Goal: Information Seeking & Learning: Learn about a topic

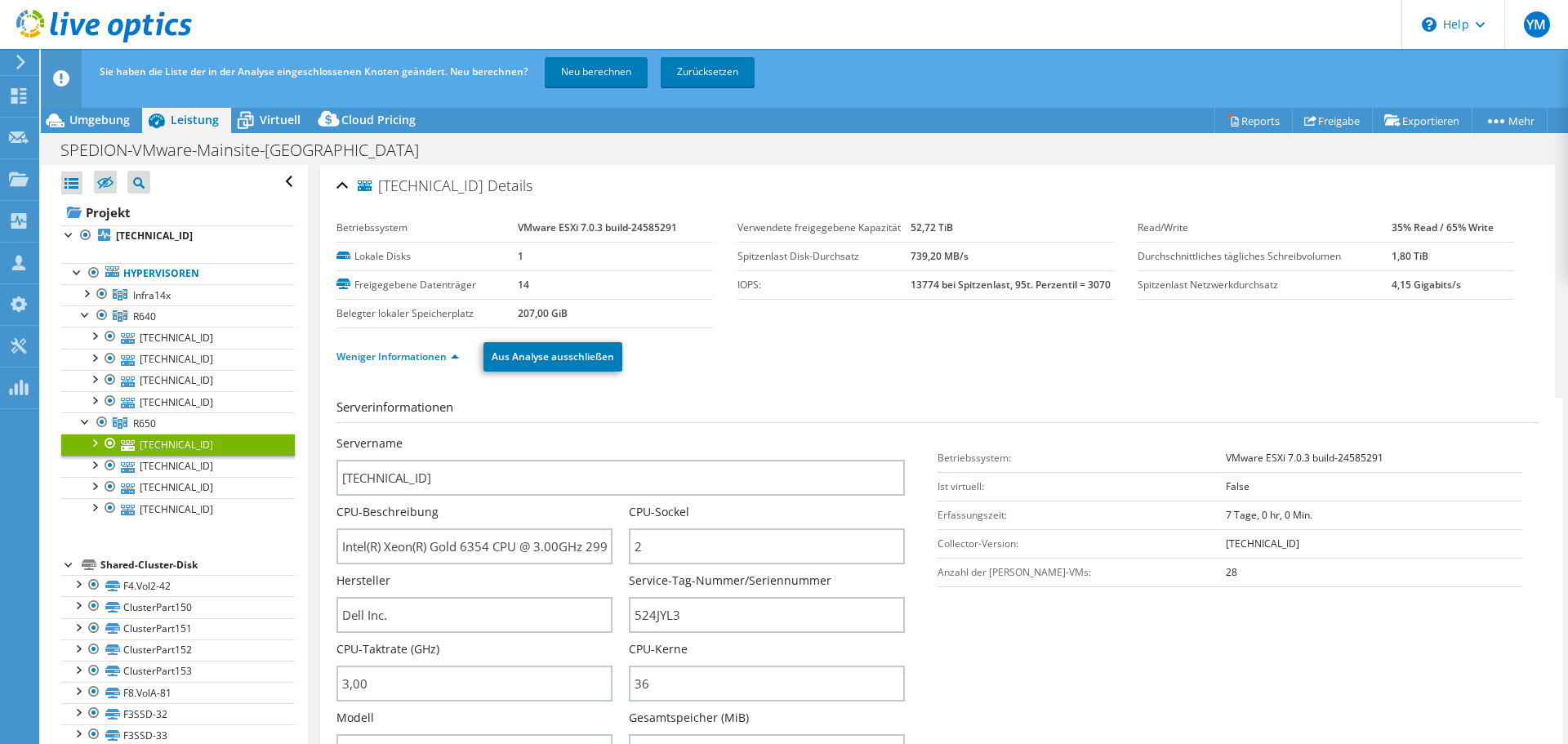
select select "USD"
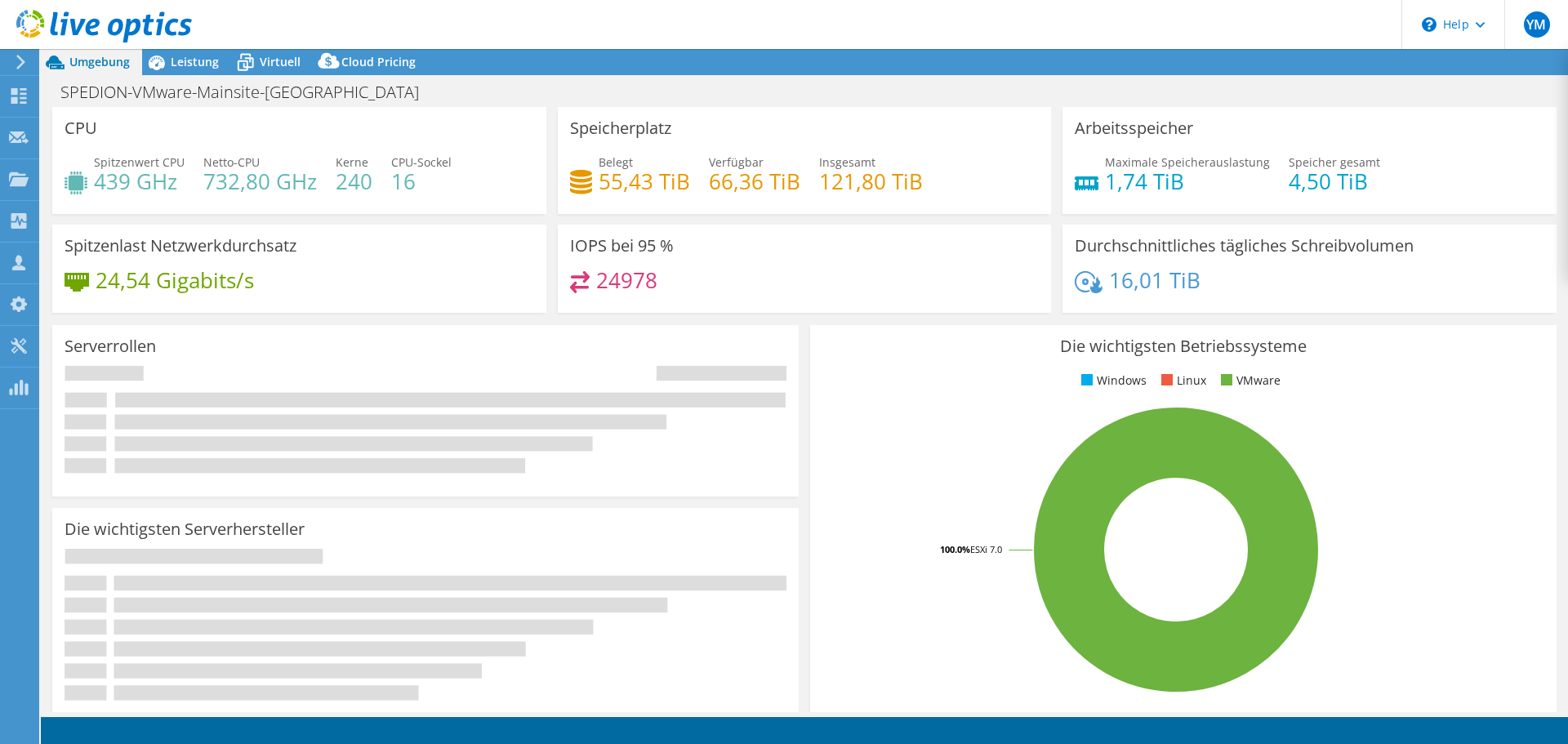
click at [80, 9] on div at bounding box center [96, 28] width 192 height 55
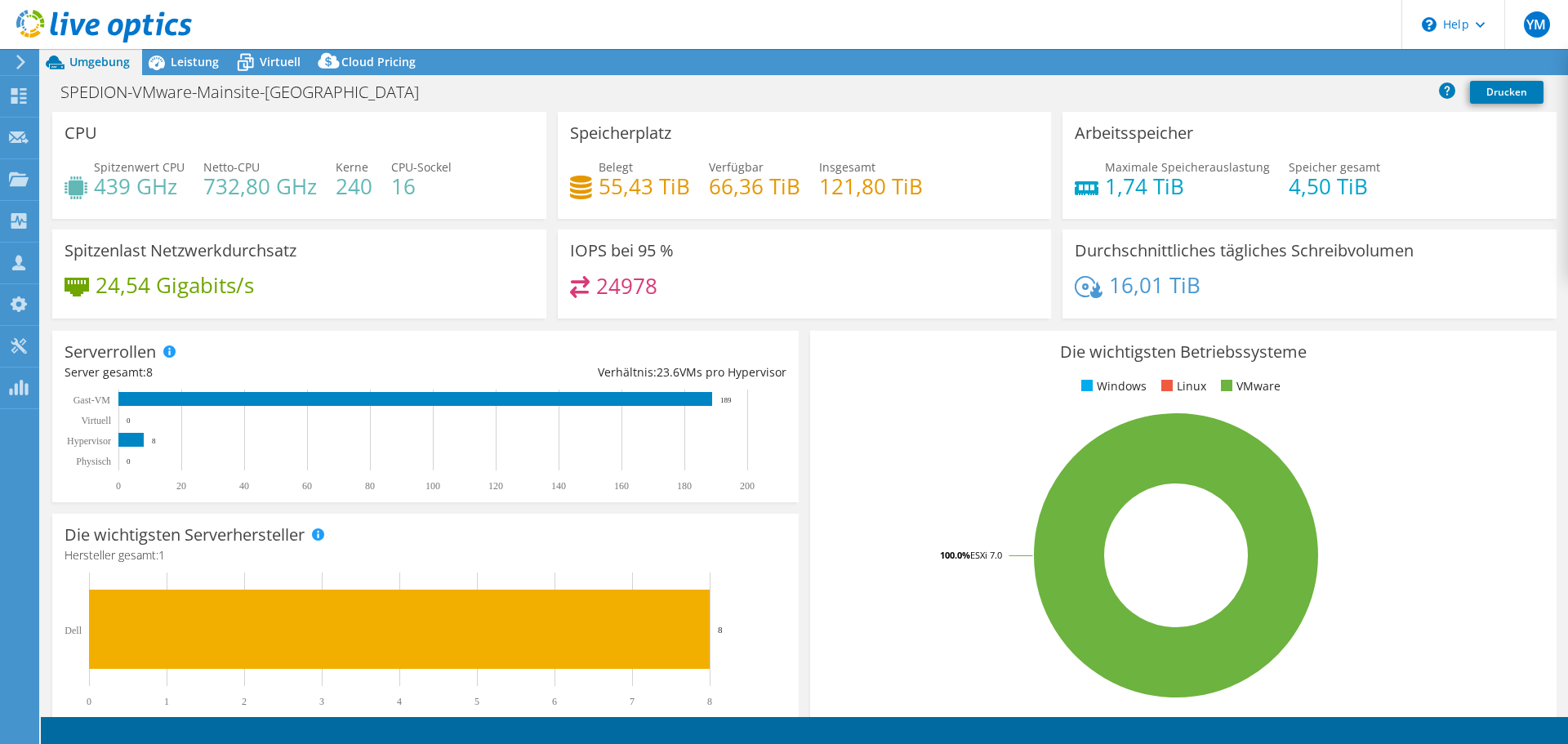
click at [82, 16] on icon at bounding box center [104, 27] width 175 height 33
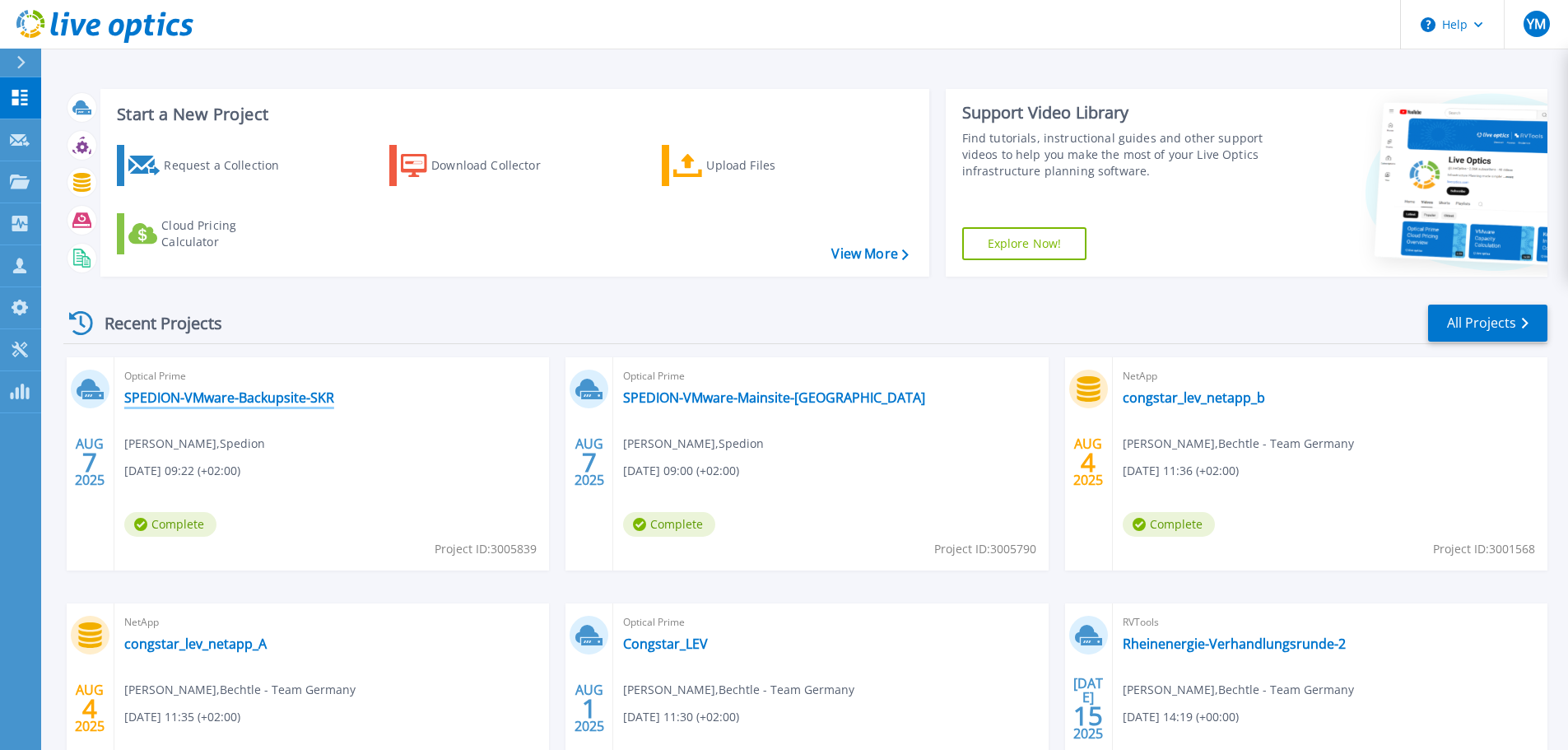
click at [278, 391] on link "SPEDION-VMware-Backupsite-SKR" at bounding box center [229, 397] width 210 height 17
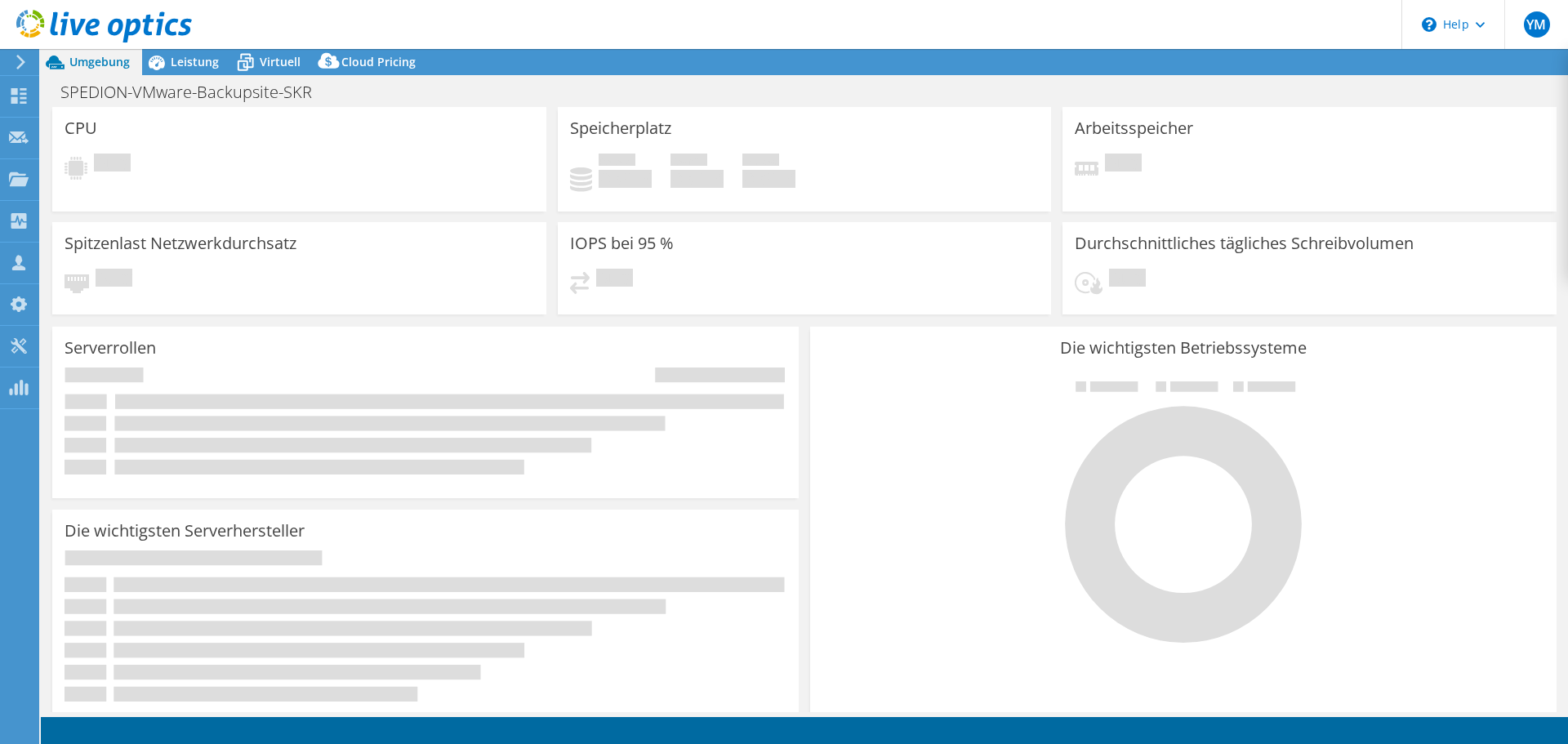
select select "USD"
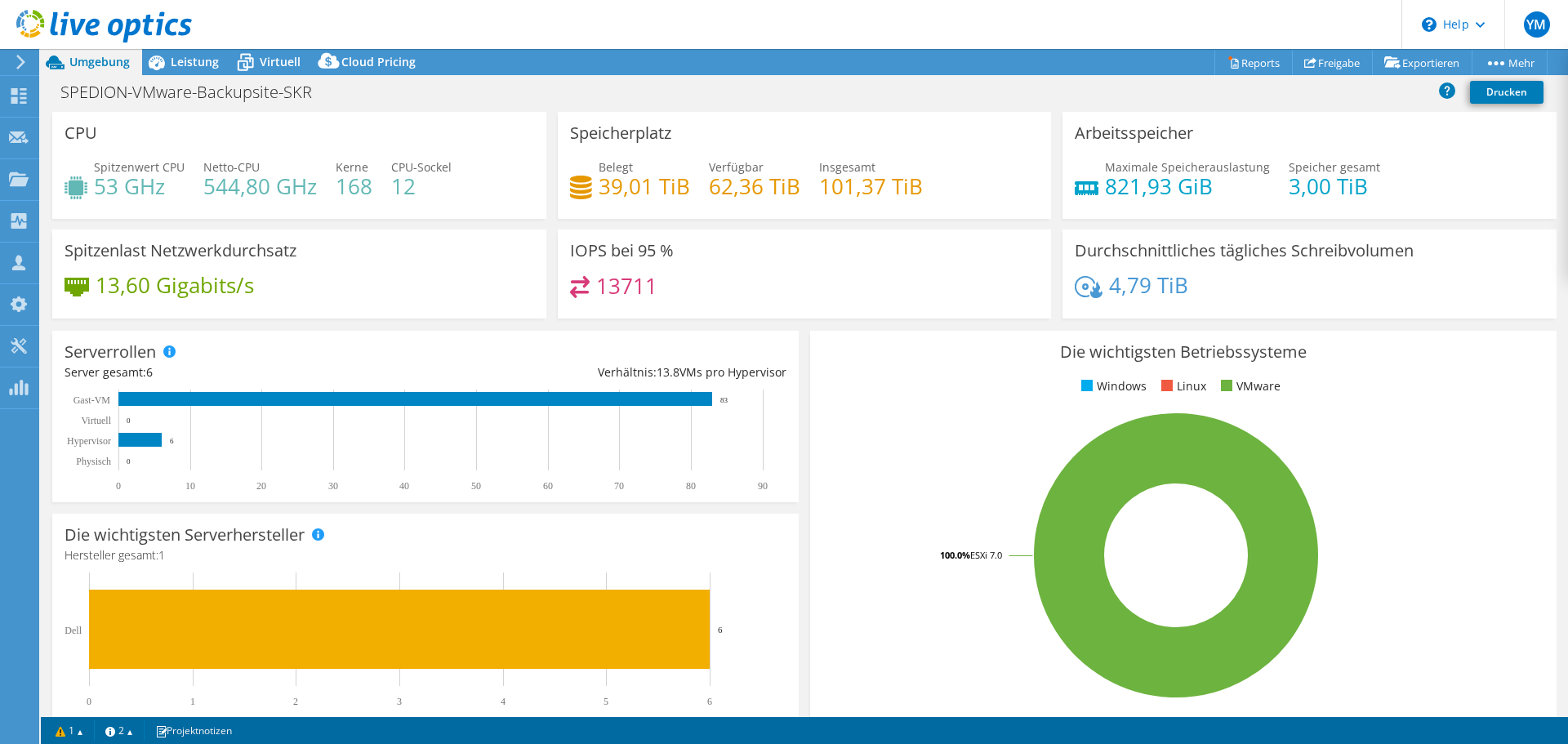
click at [621, 195] on h4 "39,01 TiB" at bounding box center [644, 186] width 91 height 18
click at [625, 195] on h4 "39,01 TiB" at bounding box center [644, 186] width 91 height 18
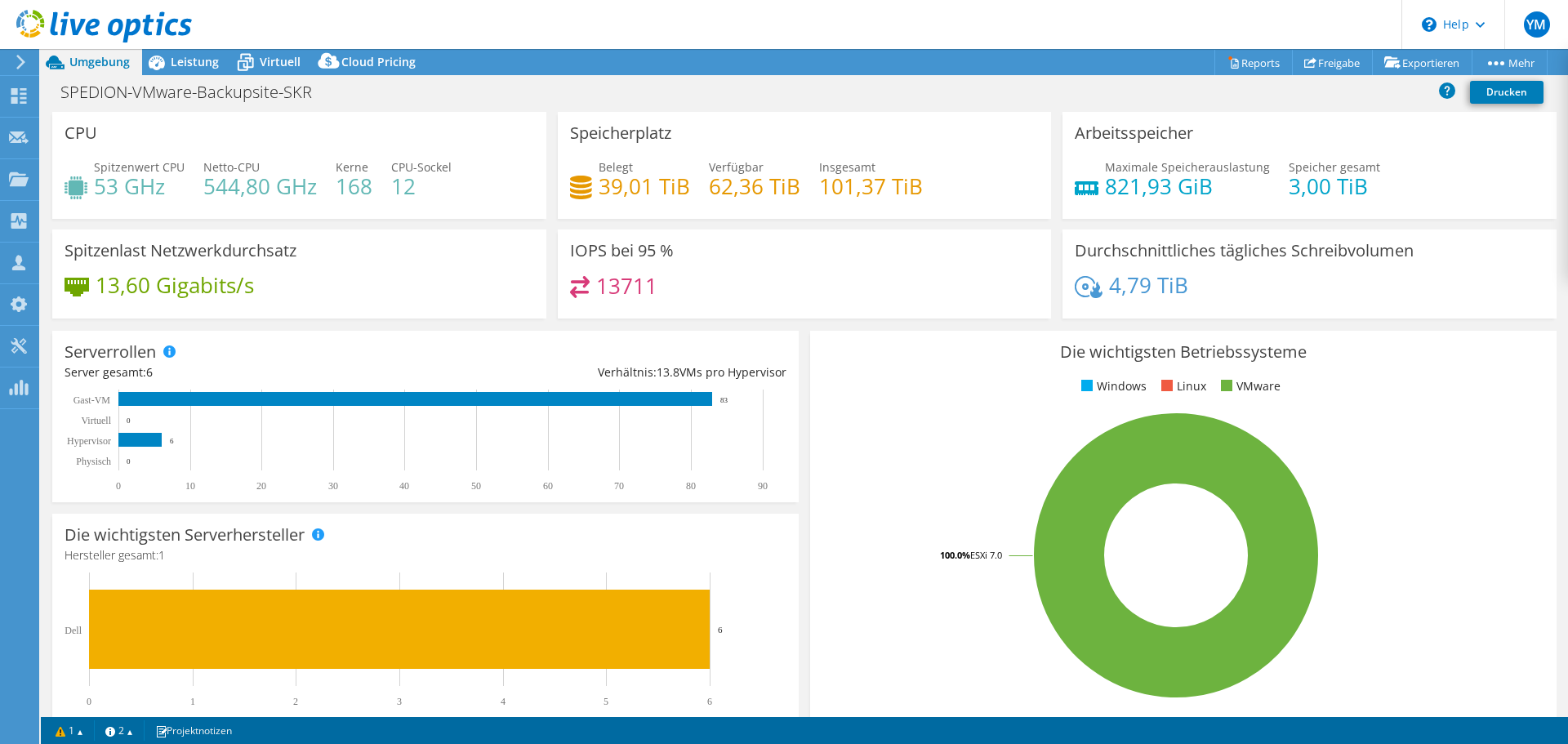
click at [119, 188] on h4 "53 GHz" at bounding box center [139, 186] width 91 height 18
click at [120, 187] on h4 "53 GHz" at bounding box center [139, 186] width 91 height 18
click at [110, 195] on h4 "53 GHz" at bounding box center [139, 186] width 91 height 18
click at [110, 194] on h4 "53 GHz" at bounding box center [139, 186] width 91 height 18
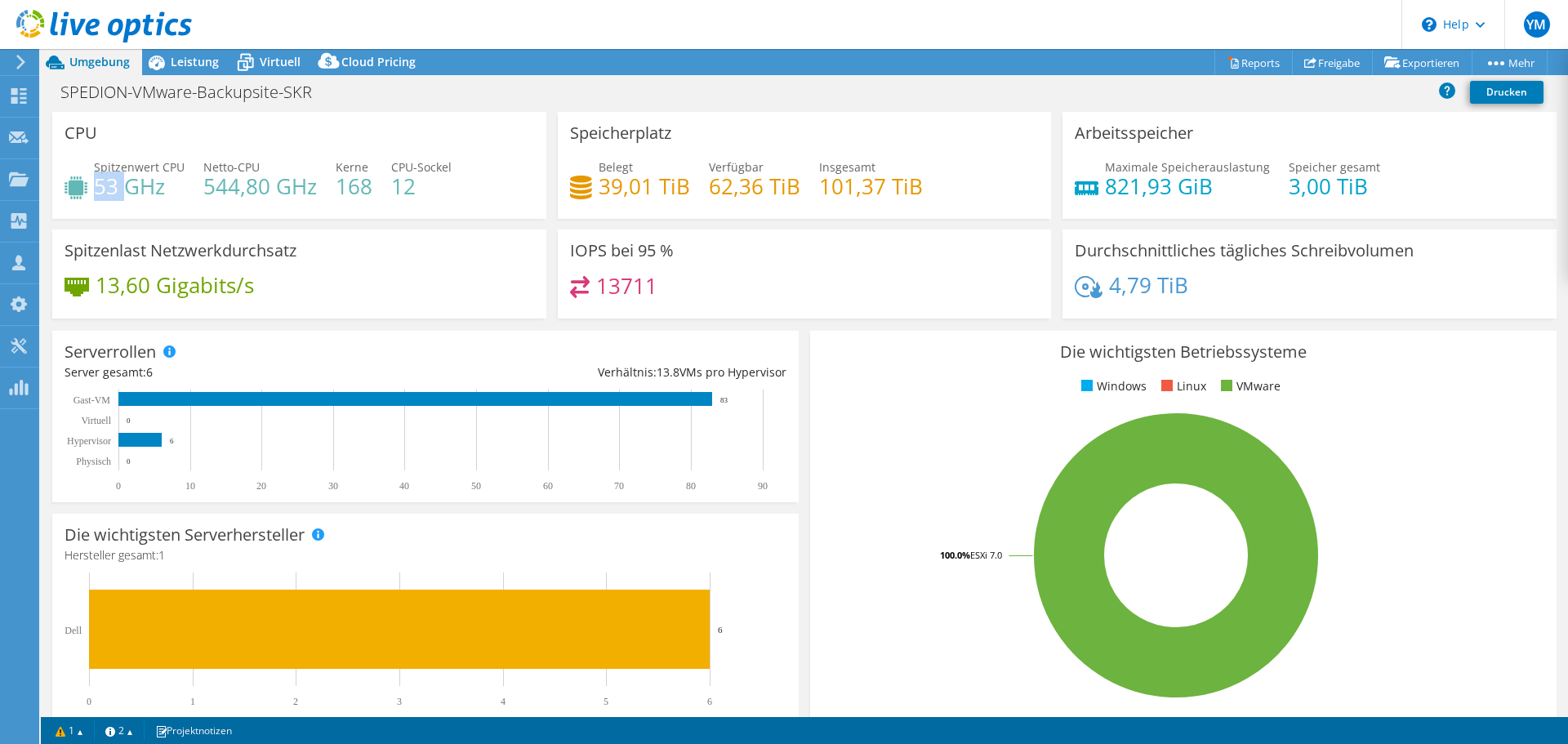
click at [100, 195] on h4 "53 GHz" at bounding box center [139, 186] width 91 height 18
click at [203, 185] on h4 "544,80 GHz" at bounding box center [260, 186] width 114 height 18
drag, startPoint x: 203, startPoint y: 185, endPoint x: 233, endPoint y: 187, distance: 30.1
click at [235, 187] on h4 "544,80 GHz" at bounding box center [260, 186] width 114 height 18
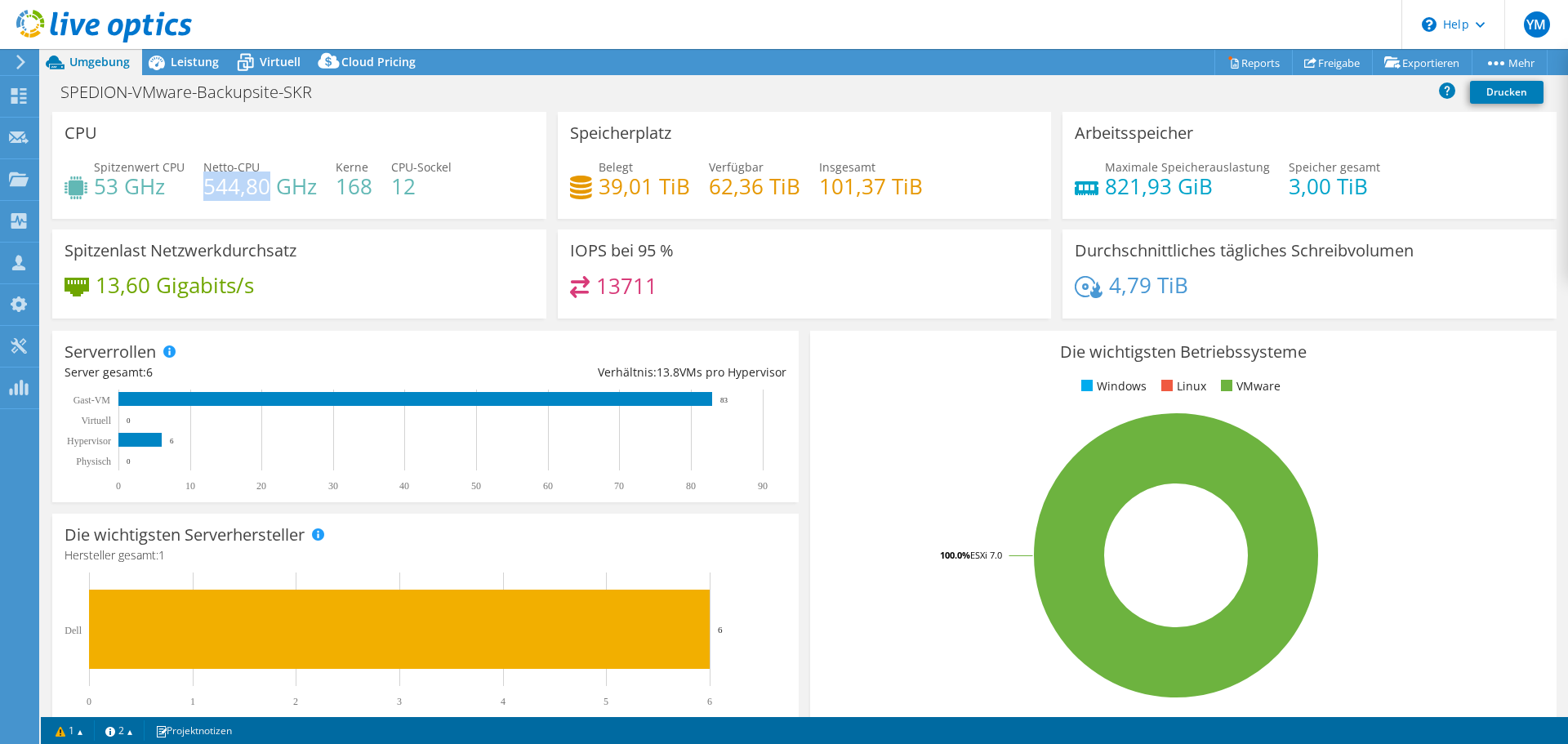
click at [231, 187] on h4 "544,80 GHz" at bounding box center [260, 186] width 114 height 18
click at [599, 188] on h4 "39,01 TiB" at bounding box center [644, 186] width 91 height 18
drag, startPoint x: 596, startPoint y: 188, endPoint x: 622, endPoint y: 190, distance: 26.1
click at [622, 190] on h4 "39,01 TiB" at bounding box center [644, 186] width 91 height 18
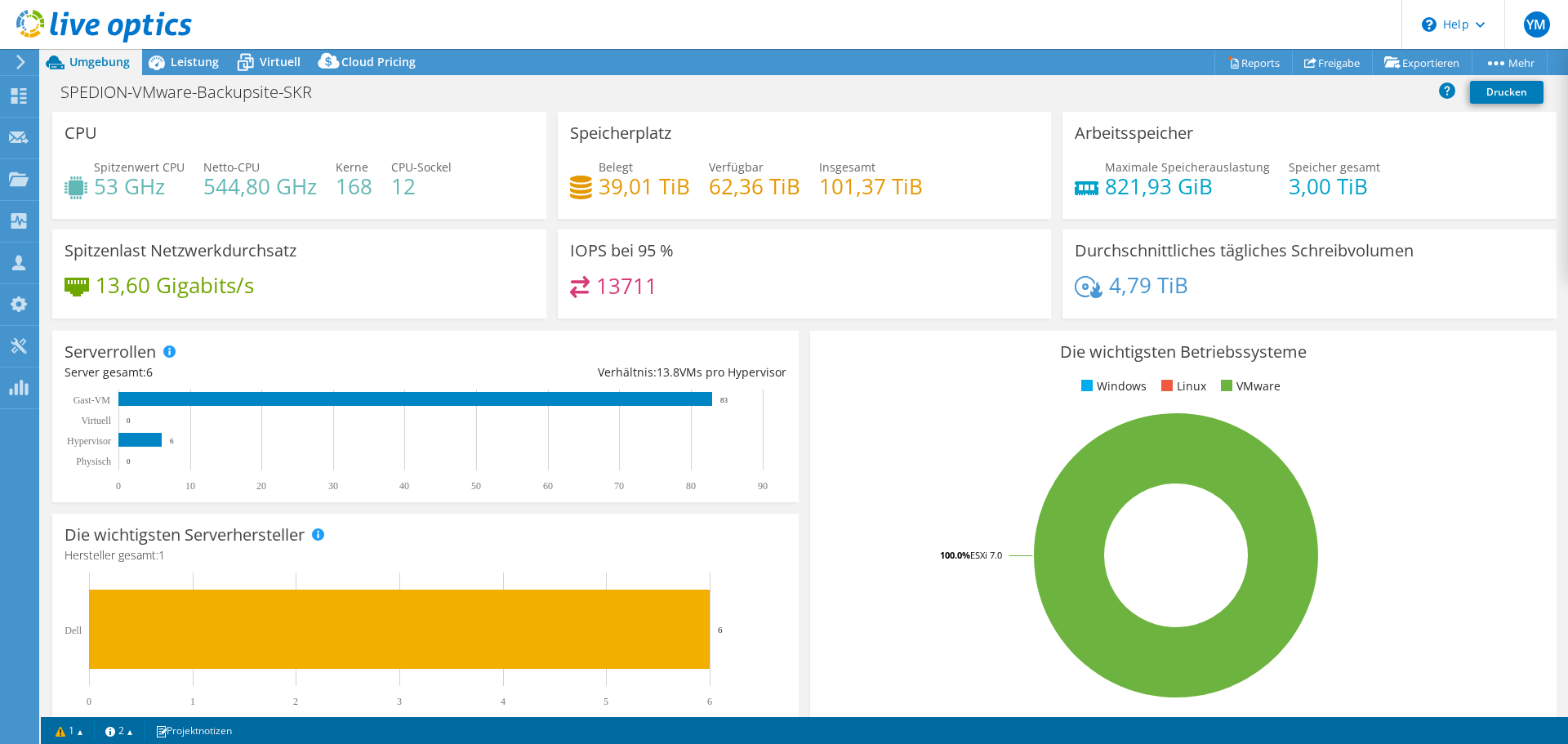
click at [852, 184] on h4 "101,37 TiB" at bounding box center [871, 186] width 104 height 18
click at [964, 175] on div "Belegt 39,01 TiB Verfügbar 62,36 TiB Insgesamt 101,37 TiB" at bounding box center [804, 185] width 469 height 53
click at [334, 268] on div "Spitzenlast Netzwerkdurchsatz 13,60 Gigabits/s" at bounding box center [299, 274] width 494 height 89
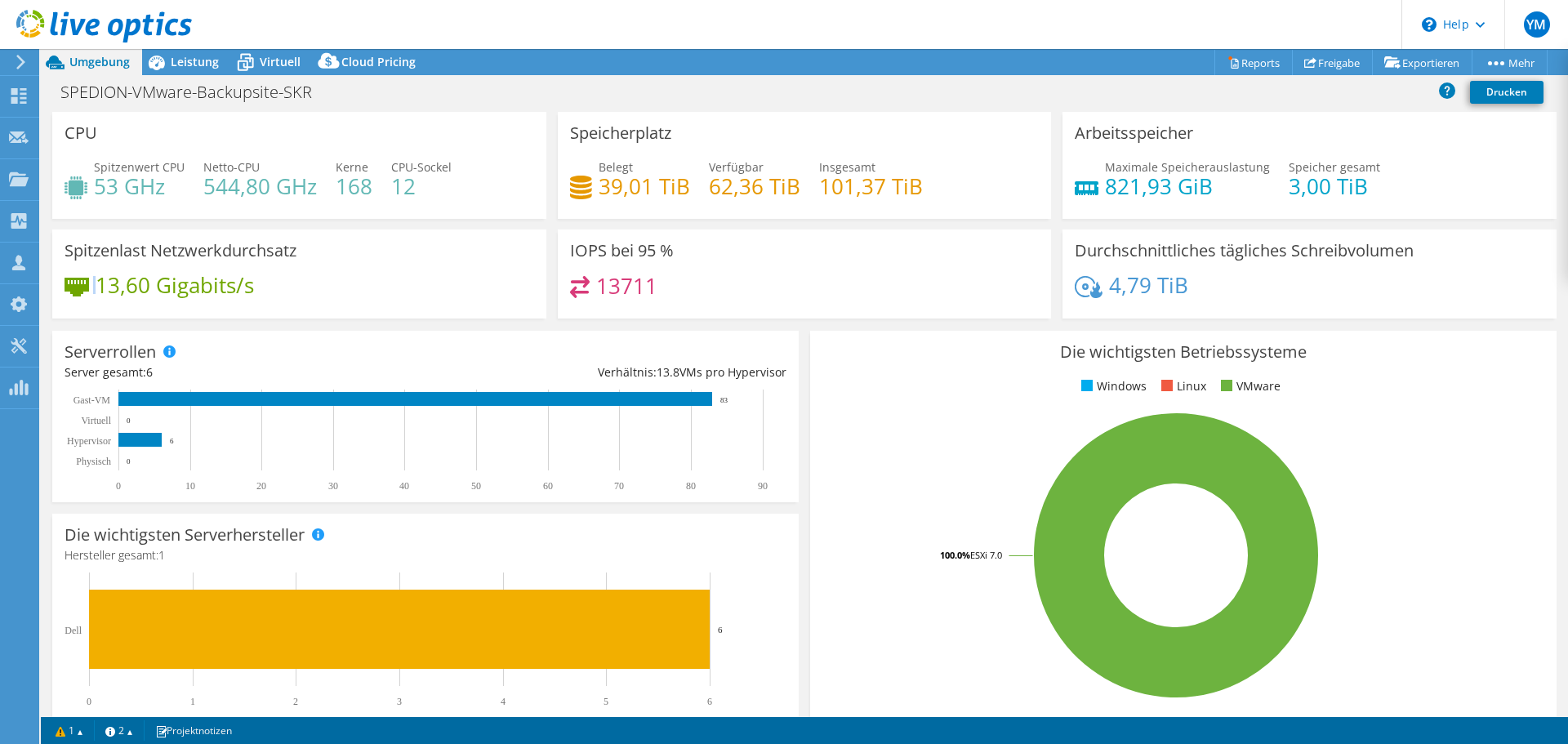
click at [333, 255] on div "Spitzenlast Netzwerkdurchsatz 13,60 Gigabits/s" at bounding box center [299, 274] width 494 height 89
drag, startPoint x: 333, startPoint y: 255, endPoint x: 322, endPoint y: 255, distance: 11.0
click at [332, 255] on div "Spitzenlast Netzwerkdurchsatz 13,60 Gigabits/s" at bounding box center [299, 274] width 494 height 89
click at [278, 251] on h3 "Spitzenlast Netzwerkdurchsatz" at bounding box center [180, 251] width 232 height 18
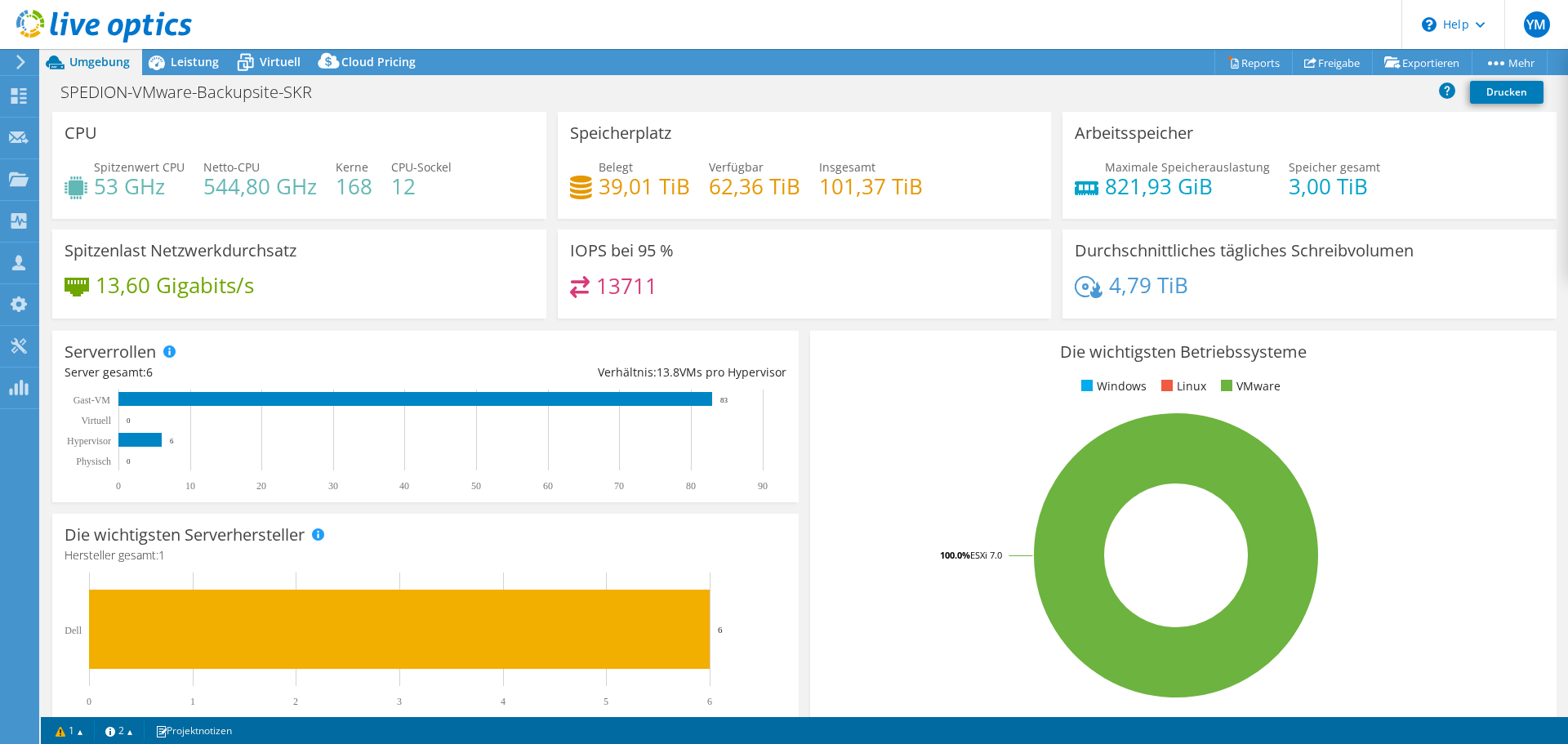
click at [305, 249] on div "Spitzenlast Netzwerkdurchsatz 13,60 Gigabits/s" at bounding box center [299, 274] width 494 height 89
drag, startPoint x: 305, startPoint y: 249, endPoint x: 291, endPoint y: 250, distance: 14.0
click at [294, 249] on div "Spitzenlast Netzwerkdurchsatz 13,60 Gigabits/s" at bounding box center [299, 274] width 494 height 89
click at [286, 250] on h3 "Spitzenlast Netzwerkdurchsatz" at bounding box center [180, 251] width 232 height 18
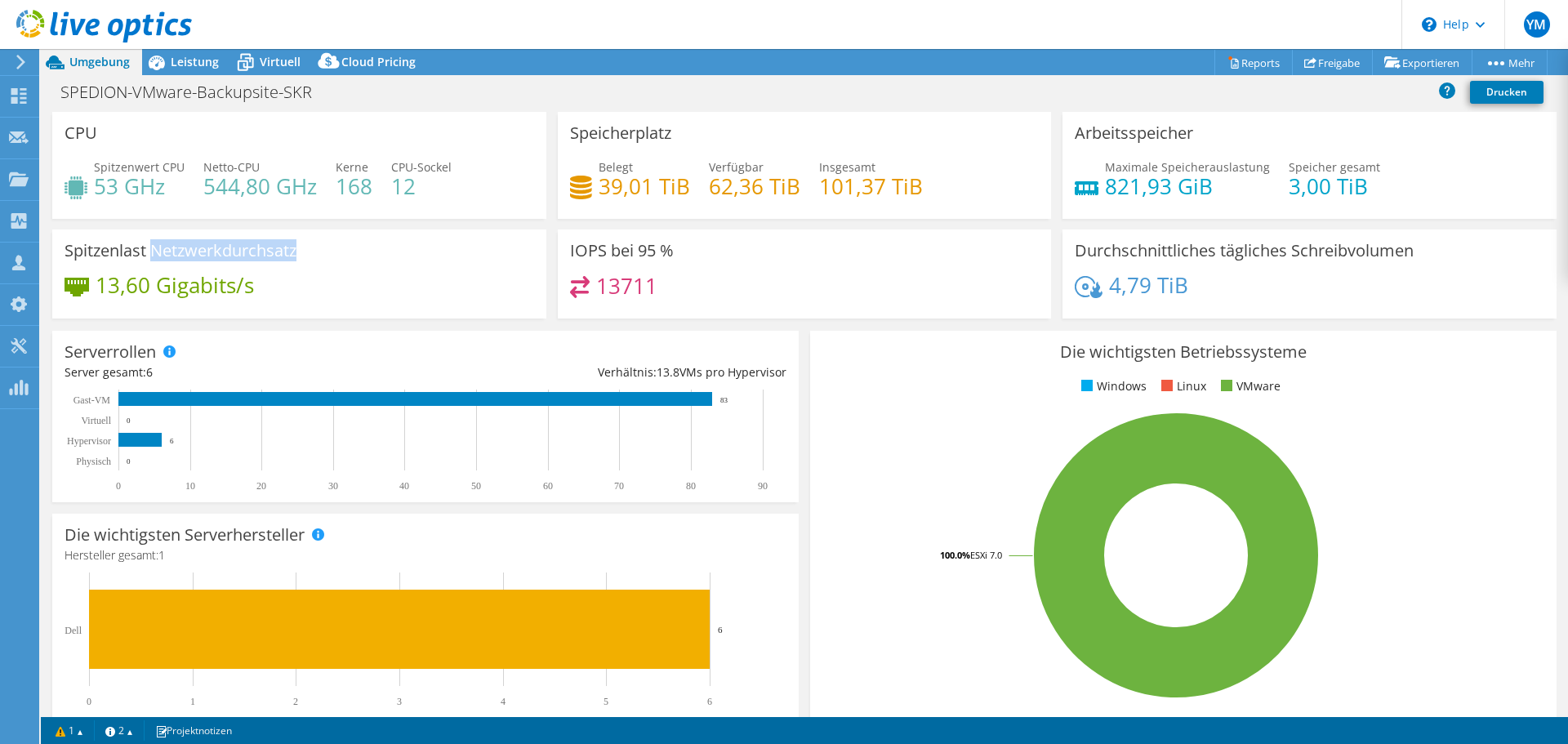
click at [220, 254] on h3 "Spitzenlast Netzwerkdurchsatz" at bounding box center [180, 251] width 232 height 18
click at [128, 18] on icon at bounding box center [104, 27] width 175 height 33
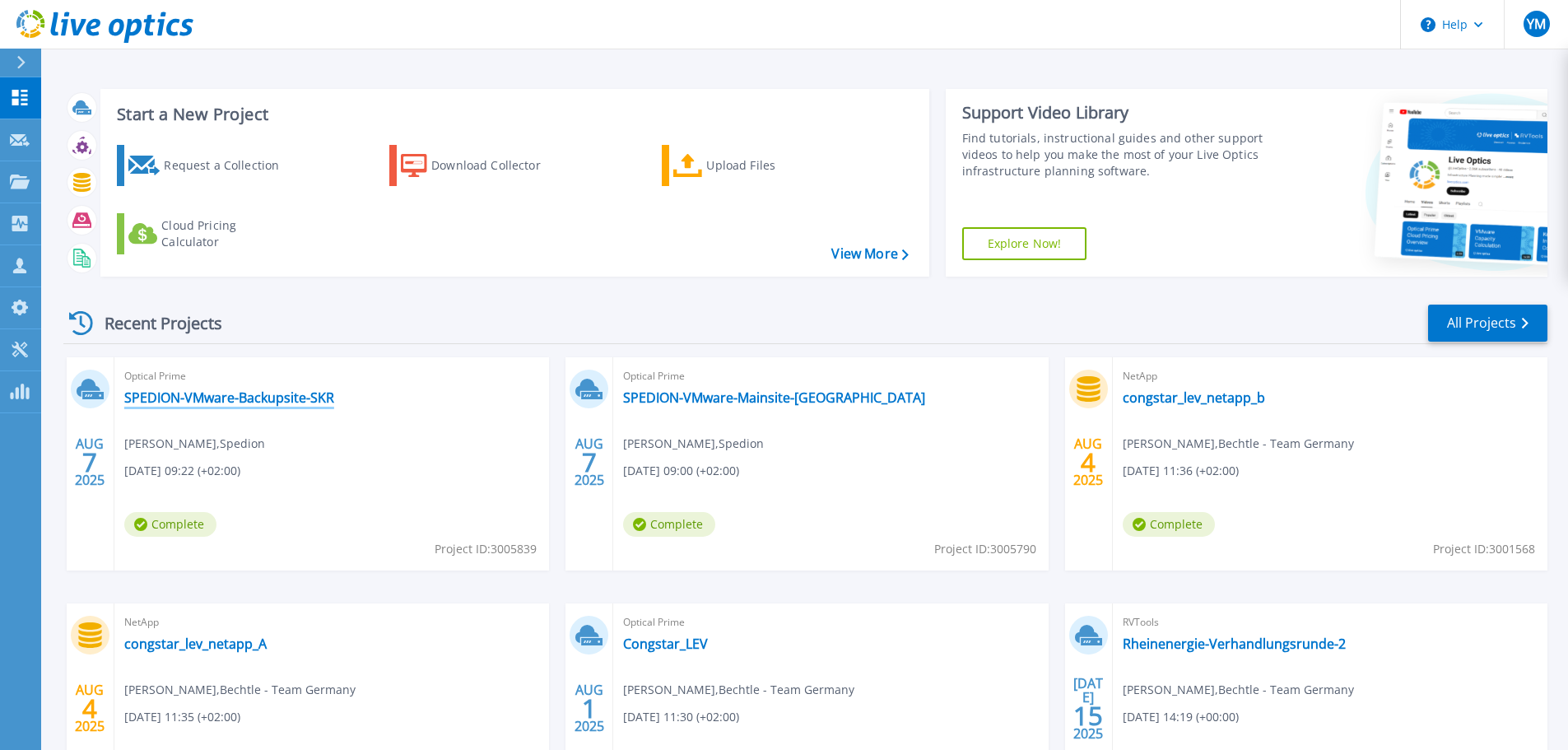
click at [161, 404] on link "SPEDION-VMware-Backupsite-SKR" at bounding box center [229, 397] width 210 height 17
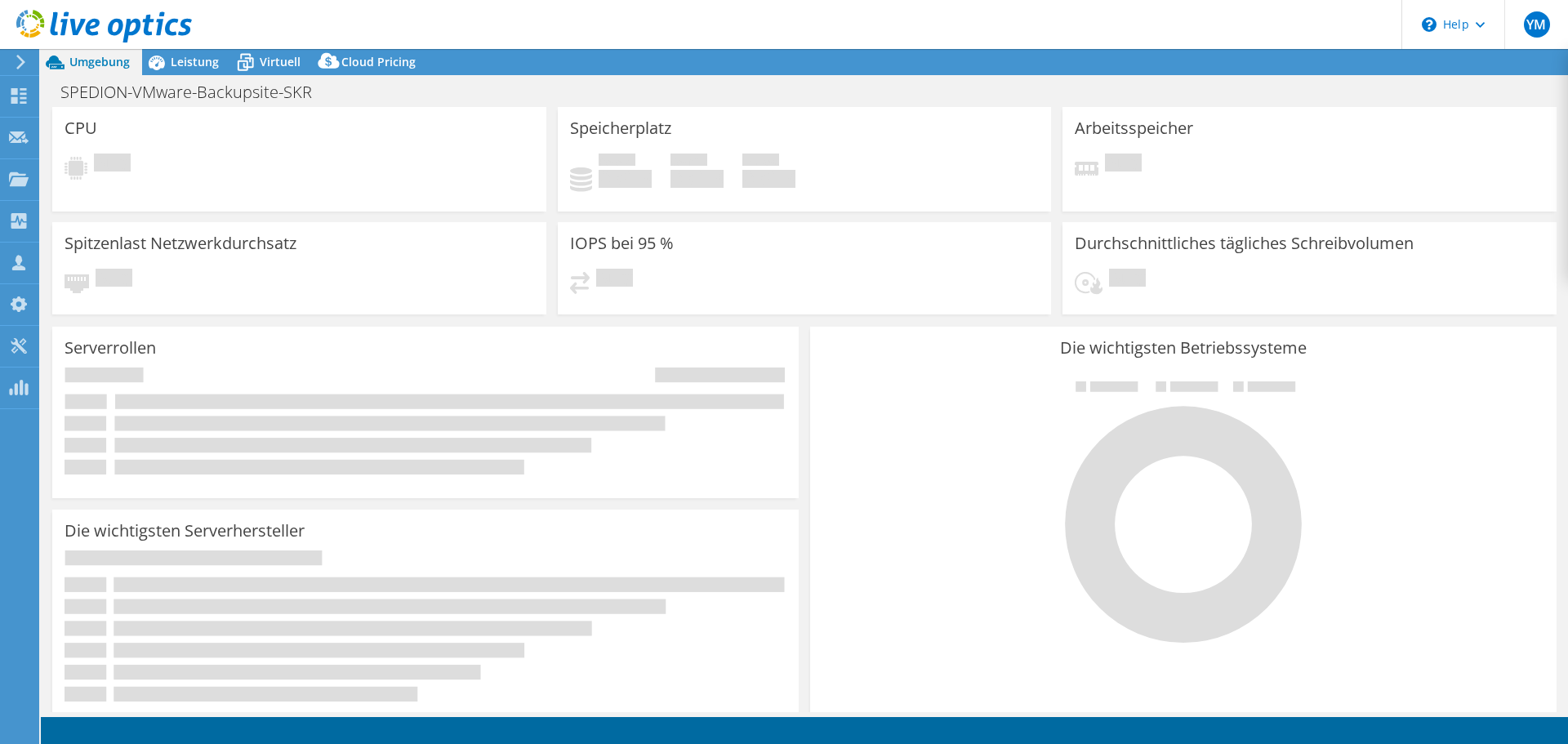
select select "USD"
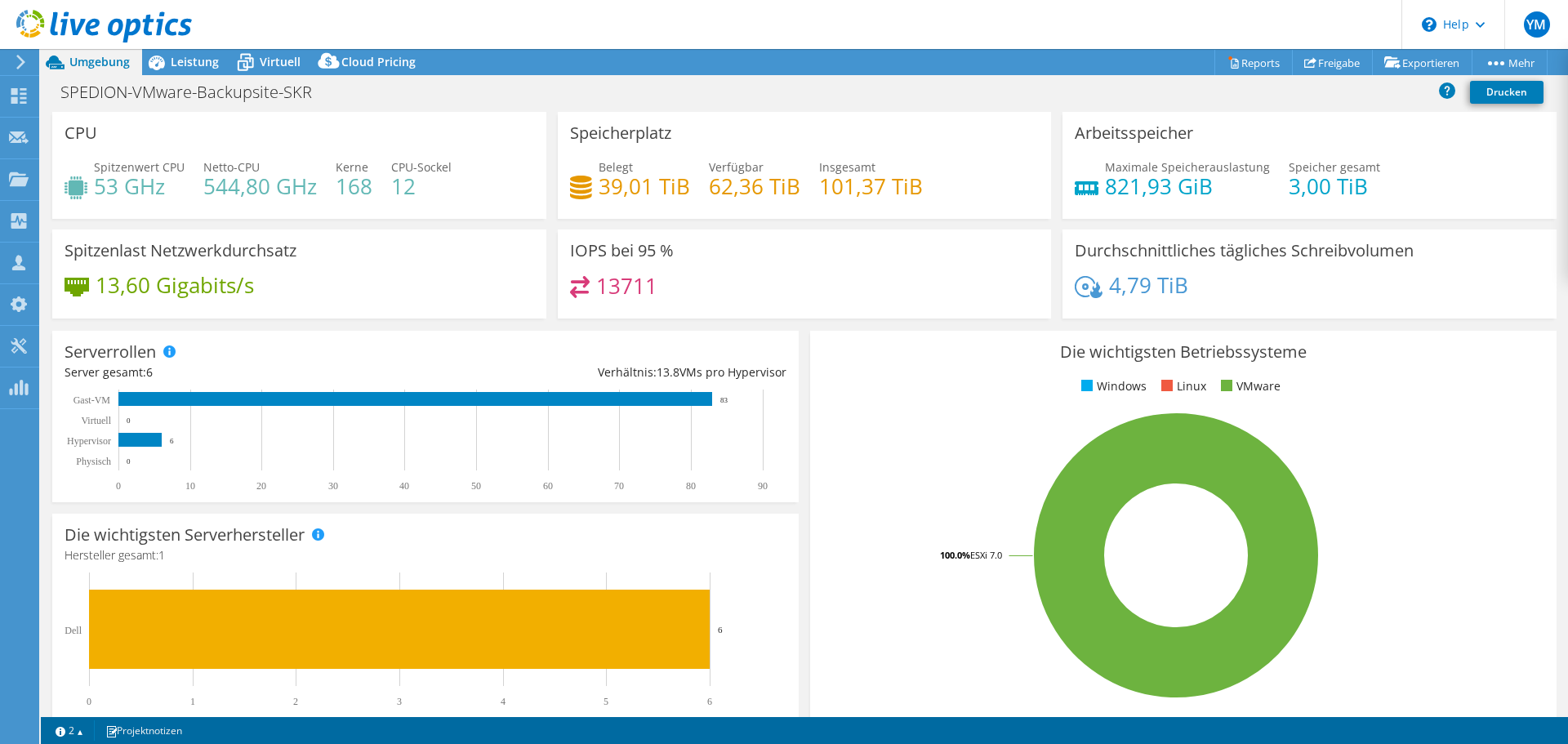
click at [128, 12] on icon at bounding box center [104, 27] width 175 height 33
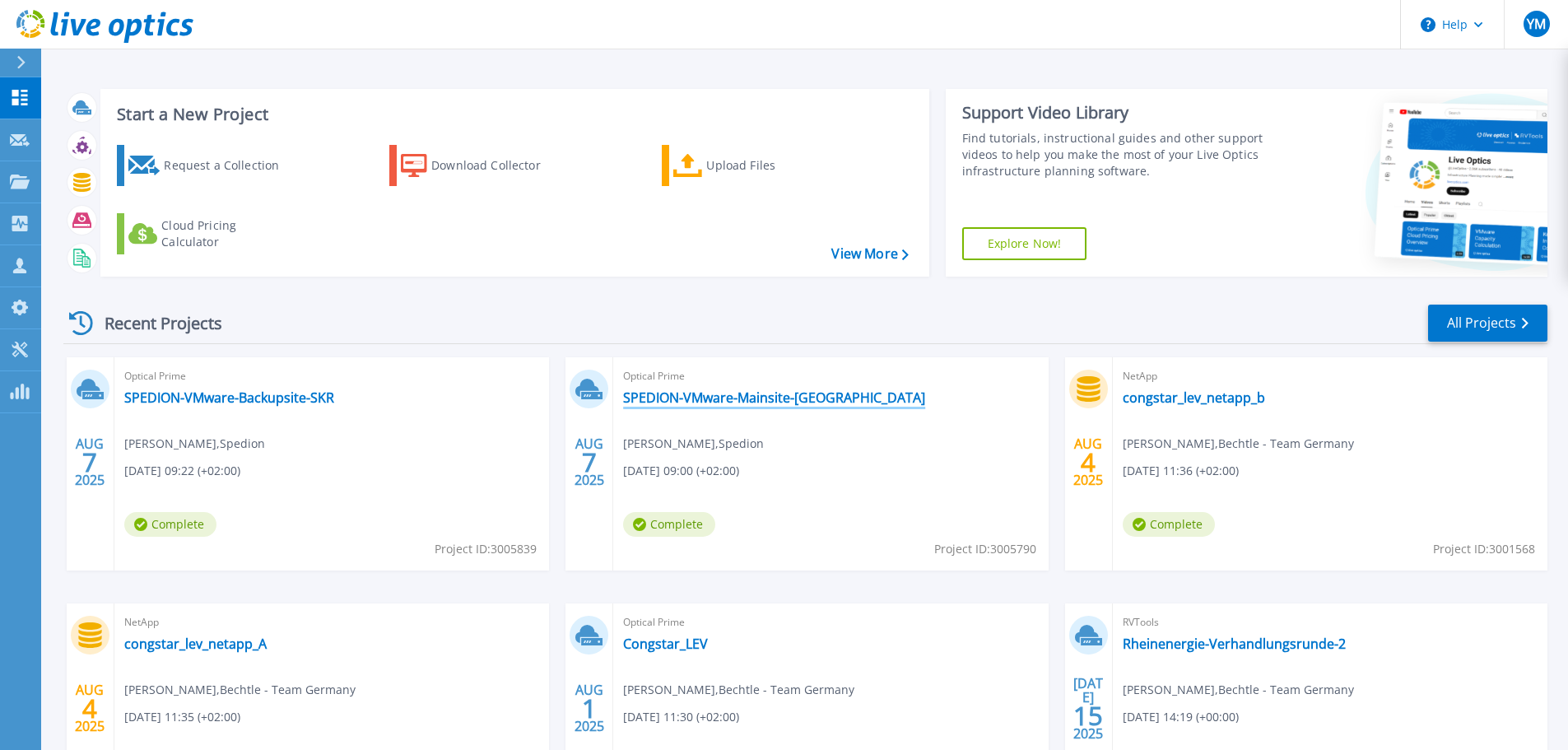
click at [755, 403] on link "SPEDION-VMware-Mainsite-[GEOGRAPHIC_DATA]" at bounding box center [774, 397] width 302 height 17
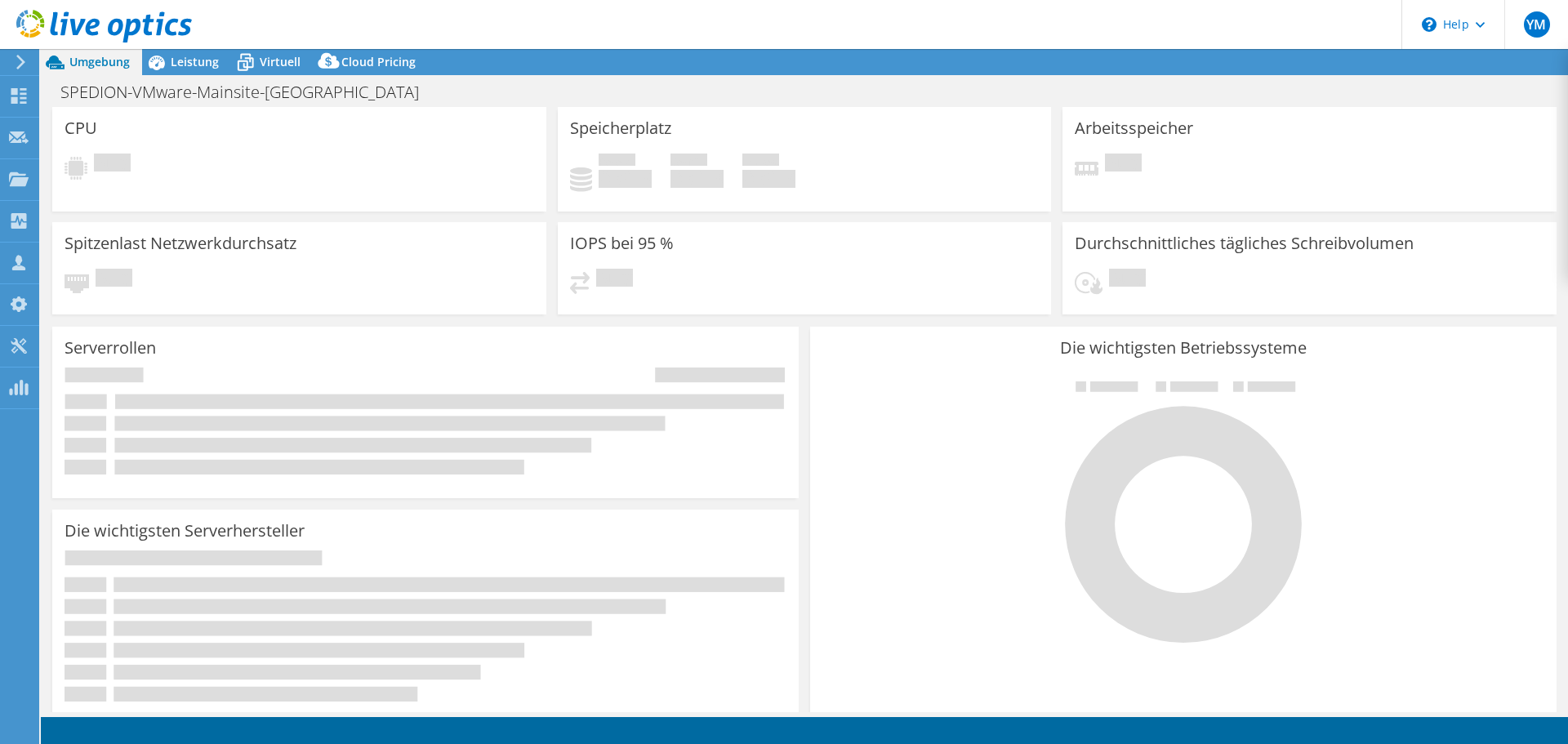
select select "USD"
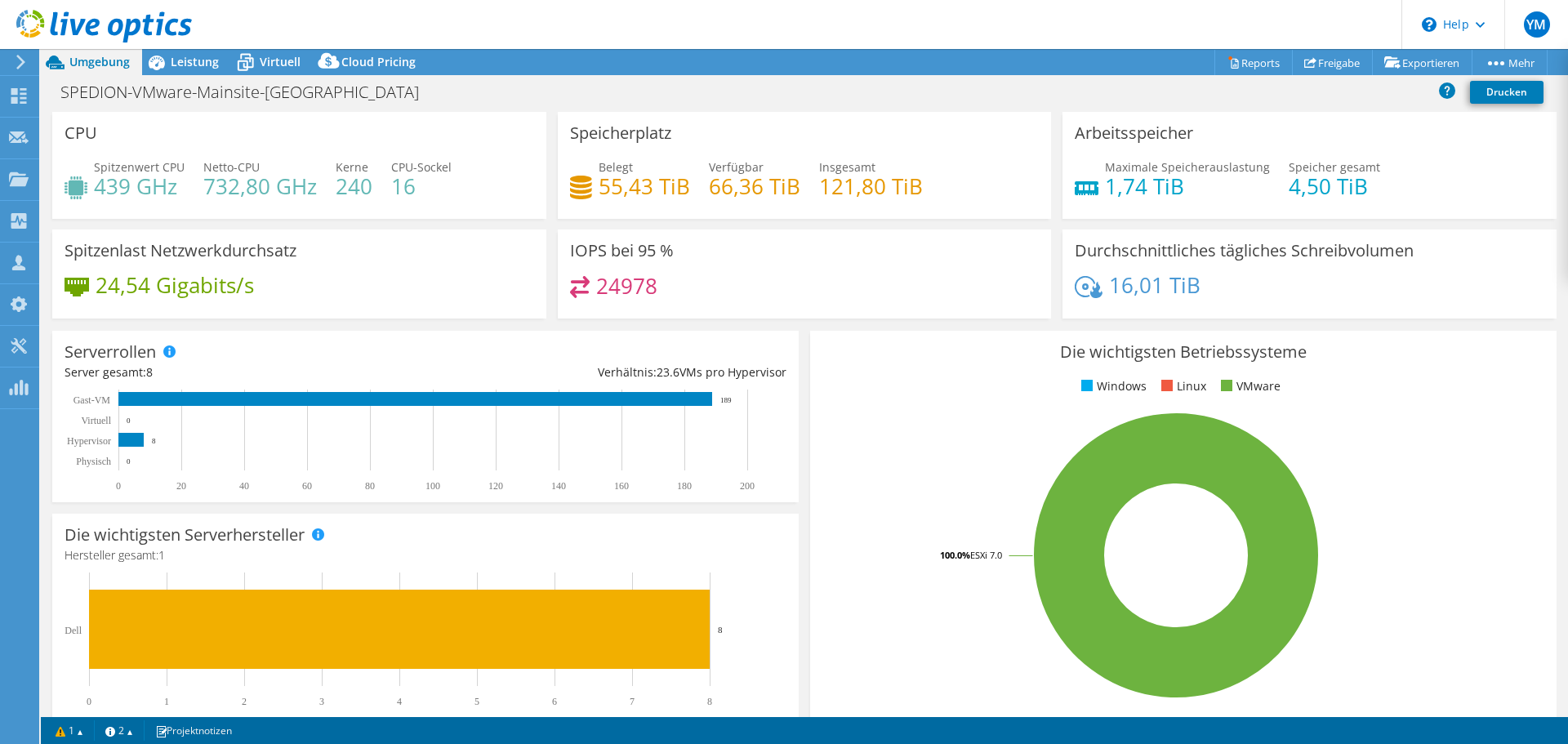
click at [391, 192] on h4 "16" at bounding box center [421, 186] width 60 height 18
